Goal: Task Accomplishment & Management: Manage account settings

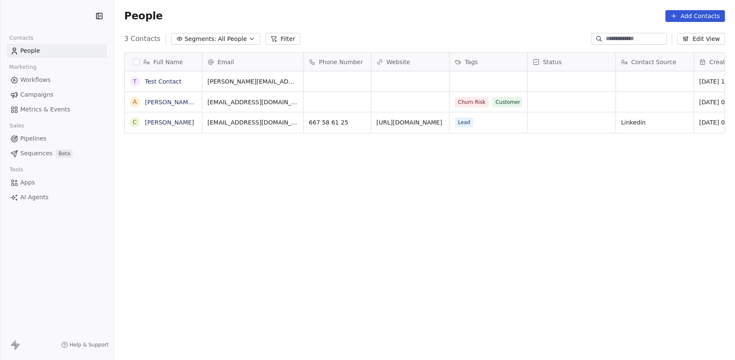
scroll to position [7, 6]
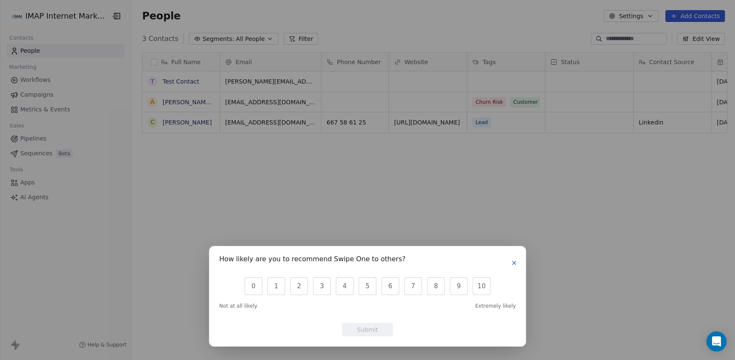
click at [512, 264] on icon "button" at bounding box center [514, 263] width 7 height 7
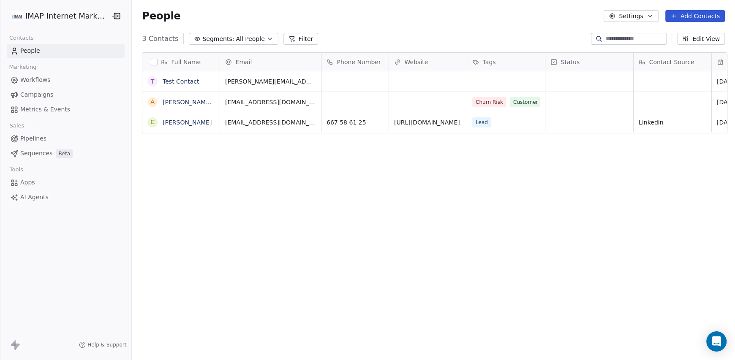
click at [77, 20] on html "IMAP Internet Marketing SL Contacts People Marketing Workflows Campaigns Metric…" at bounding box center [367, 180] width 735 height 360
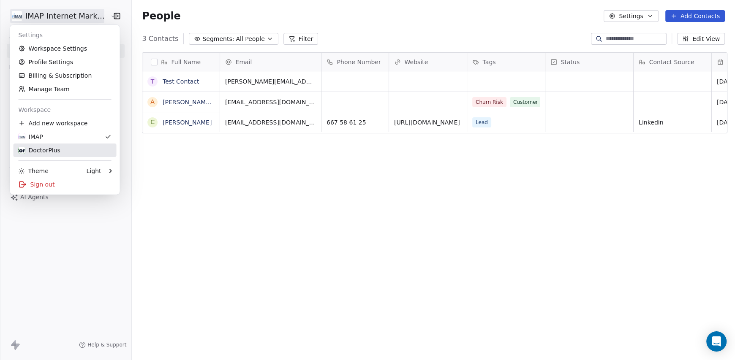
click at [57, 149] on div "DoctorPlus" at bounding box center [40, 150] width 42 height 8
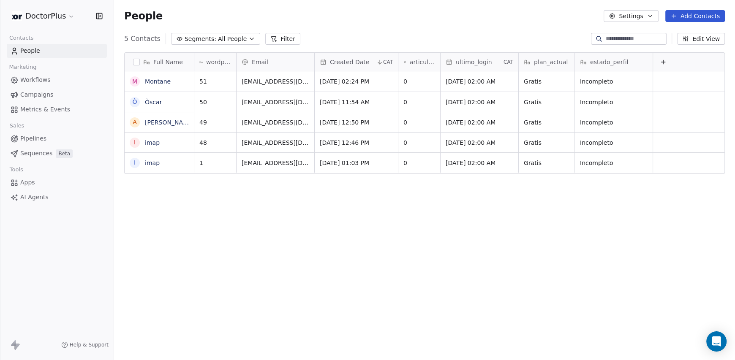
scroll to position [311, 614]
click at [134, 102] on button "grid" at bounding box center [134, 102] width 7 height 7
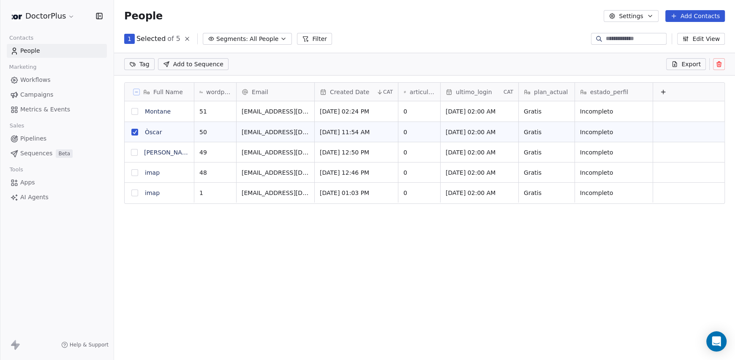
scroll to position [281, 614]
click at [719, 66] on icon at bounding box center [719, 65] width 4 height 4
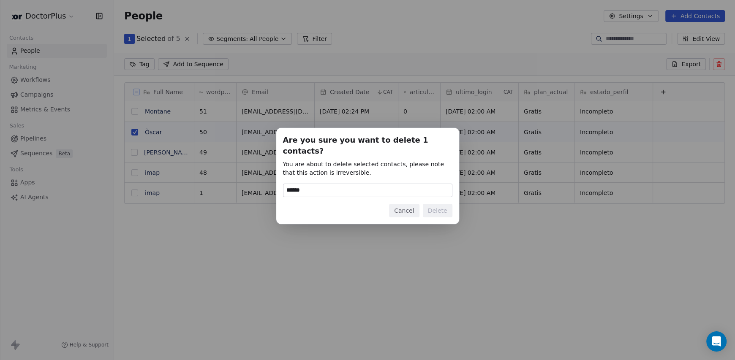
type input "******"
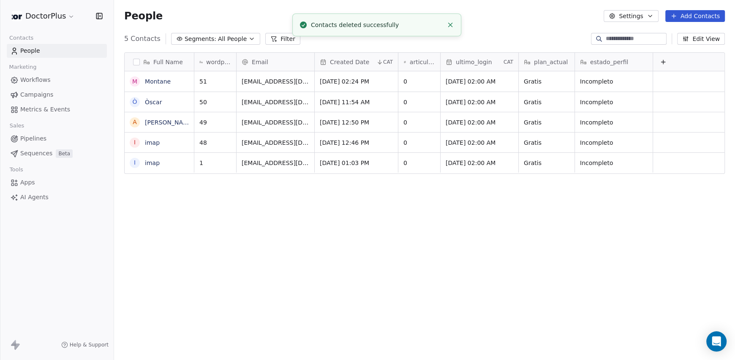
scroll to position [311, 614]
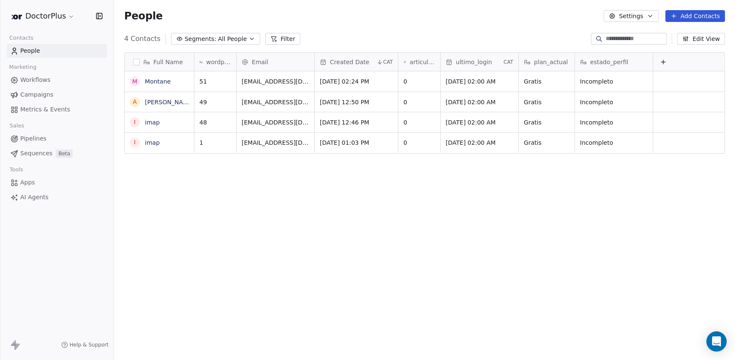
click at [264, 324] on div "Full Name M Montane A Albert IMAP i imap i imap wordpressUserId Email Created D…" at bounding box center [424, 204] width 621 height 317
click at [349, 175] on div "Full Name M [PERSON_NAME] A [PERSON_NAME] IMAP i imap i imap wordpressUserId Em…" at bounding box center [424, 204] width 621 height 317
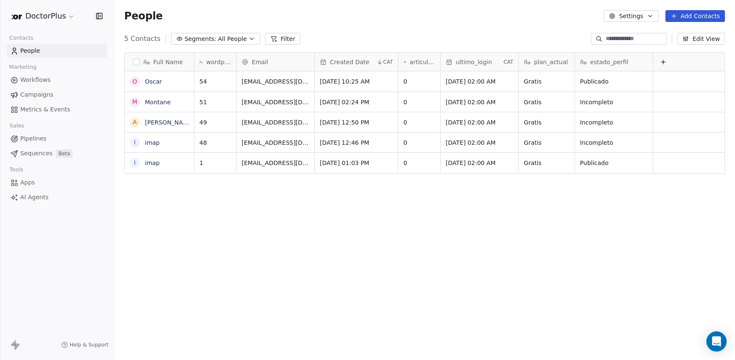
click at [455, 231] on div "Full Name O Oscar M Montane A Albert IMAP i imap i imap wordpressUserId Email C…" at bounding box center [424, 204] width 621 height 317
click at [264, 142] on span "[EMAIL_ADDRESS][DOMAIN_NAME]" at bounding box center [292, 144] width 101 height 17
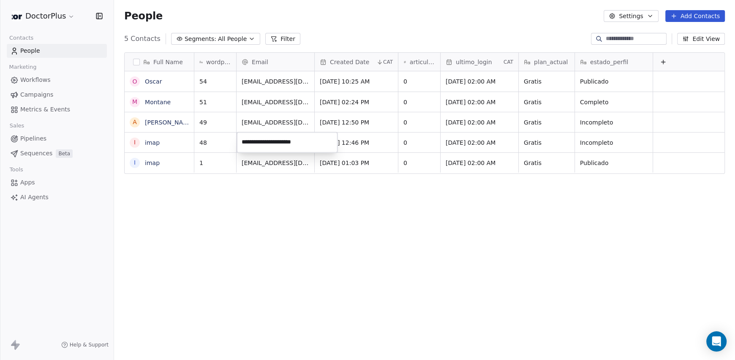
click at [328, 190] on html "**********" at bounding box center [367, 180] width 735 height 360
click at [349, 142] on icon "grid" at bounding box center [352, 141] width 7 height 7
